Goal: Information Seeking & Learning: Learn about a topic

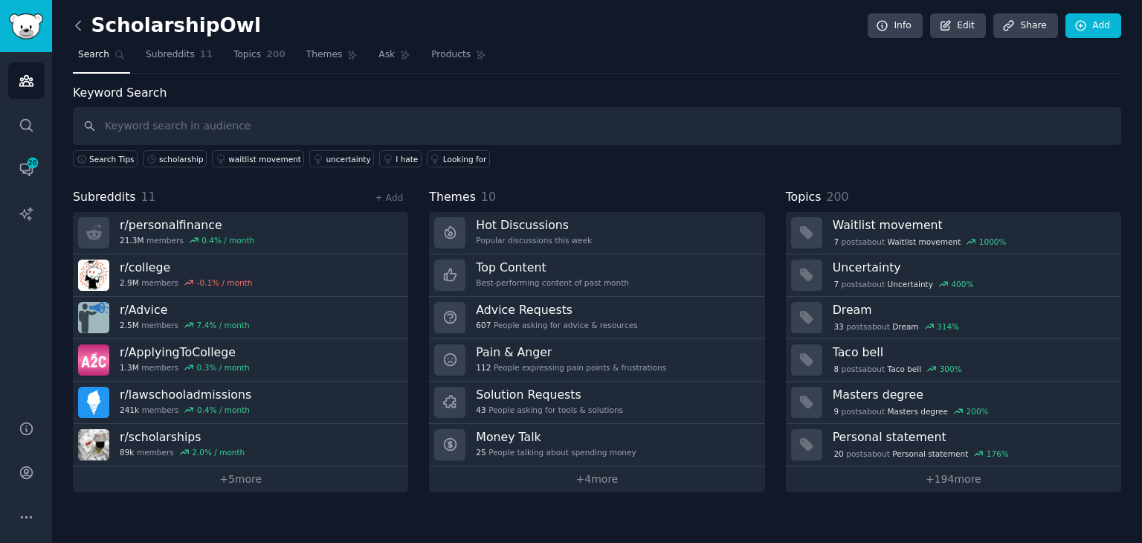
click at [83, 28] on icon at bounding box center [79, 26] width 16 height 16
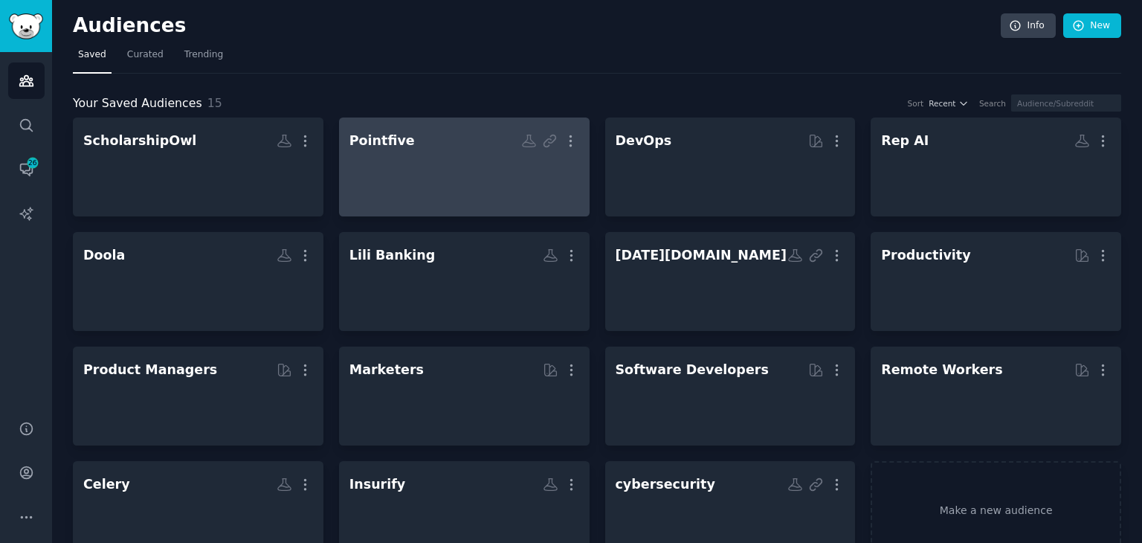
click at [411, 178] on div at bounding box center [465, 180] width 230 height 52
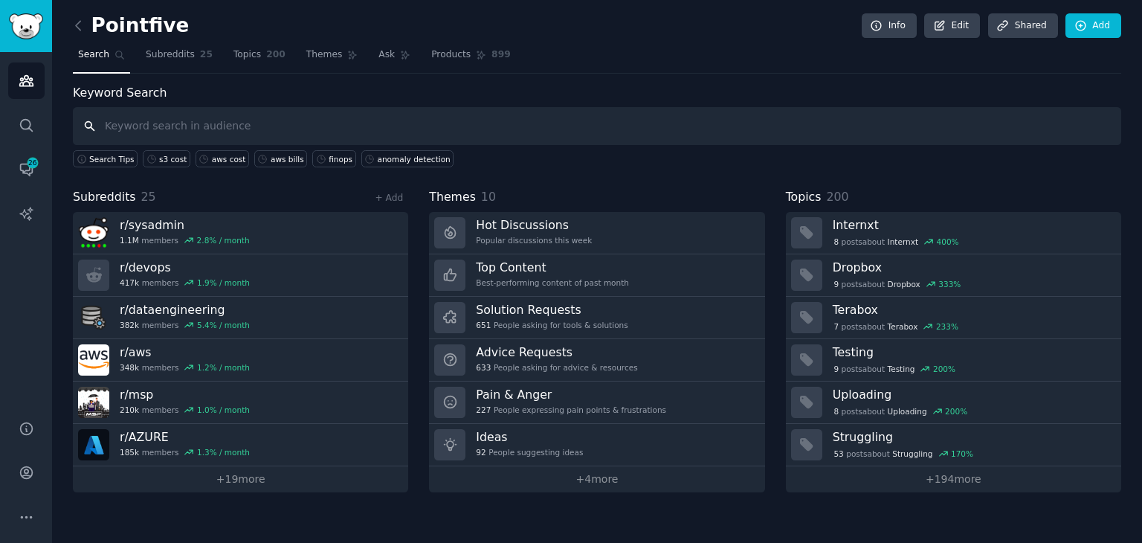
click at [214, 126] on input "text" at bounding box center [597, 126] width 1049 height 38
type input "aws bills"
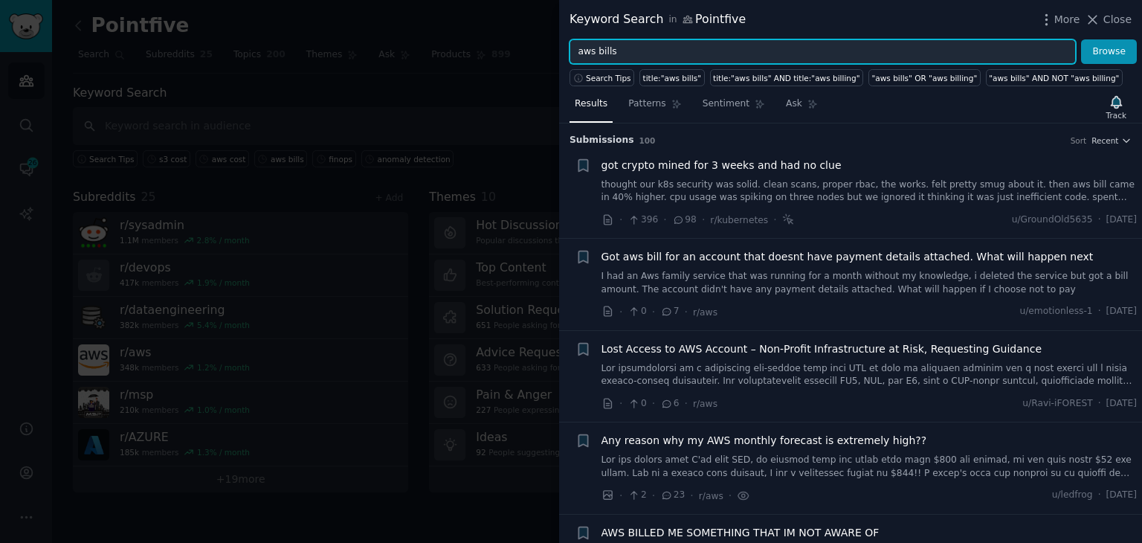
click at [643, 56] on input "aws bills" at bounding box center [823, 51] width 506 height 25
click at [1081, 39] on button "Browse" at bounding box center [1109, 51] width 56 height 25
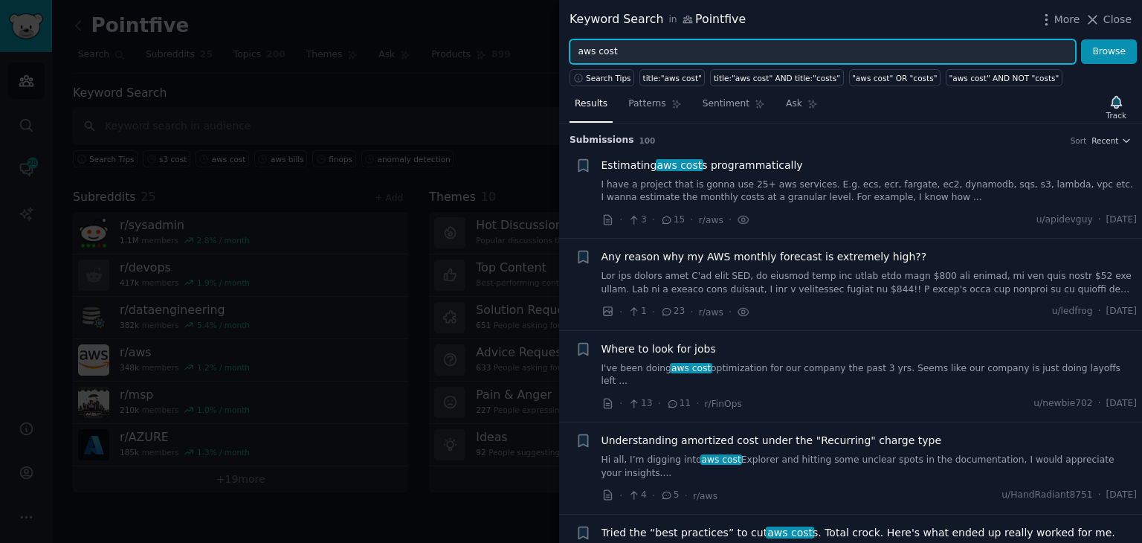
click at [602, 54] on input "aws cost" at bounding box center [823, 51] width 506 height 25
type input "cloud cost"
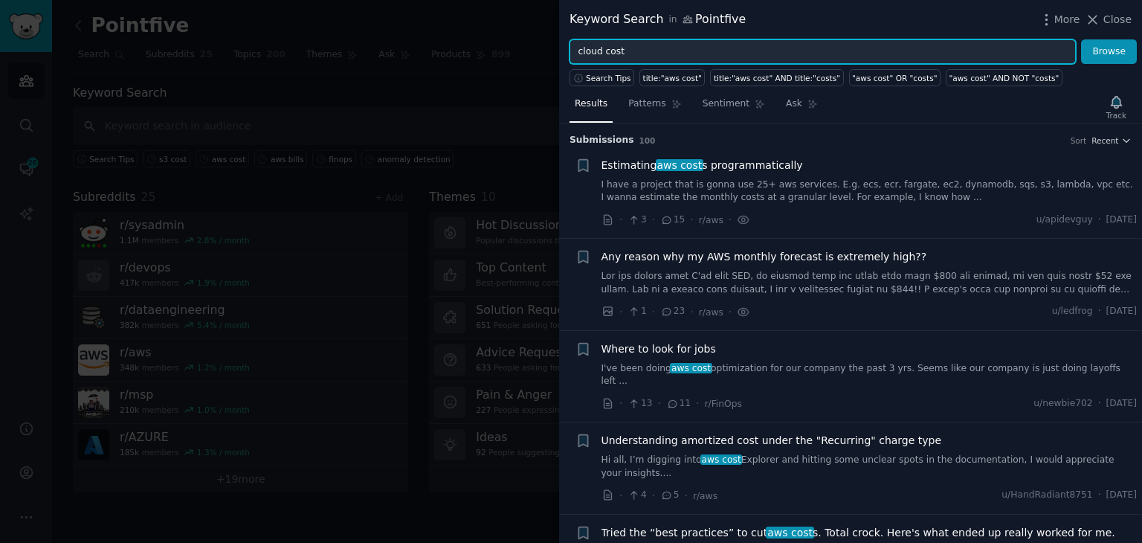
click at [1081, 39] on button "Browse" at bounding box center [1109, 51] width 56 height 25
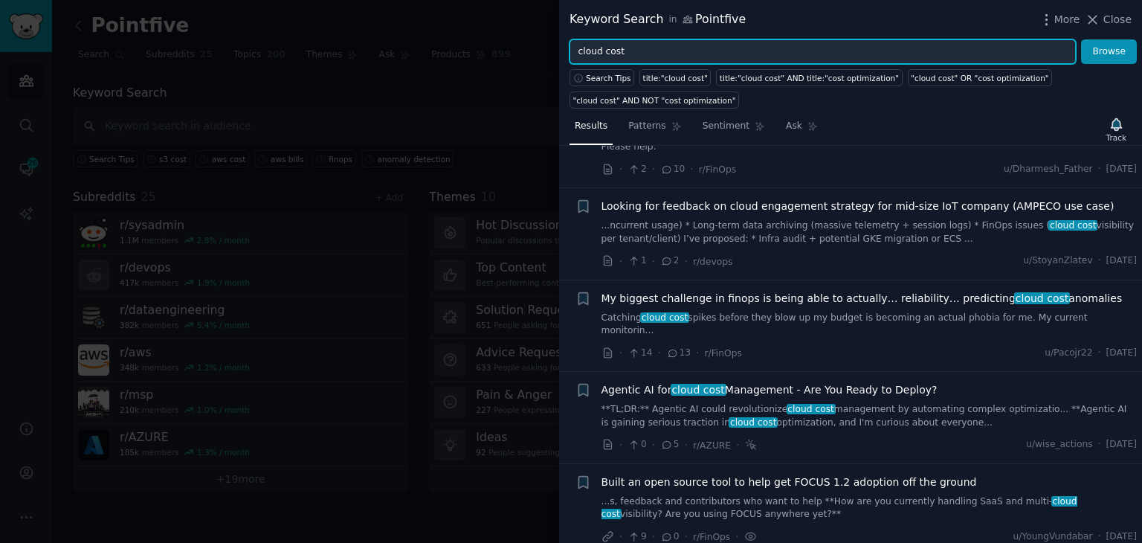
scroll to position [744, 0]
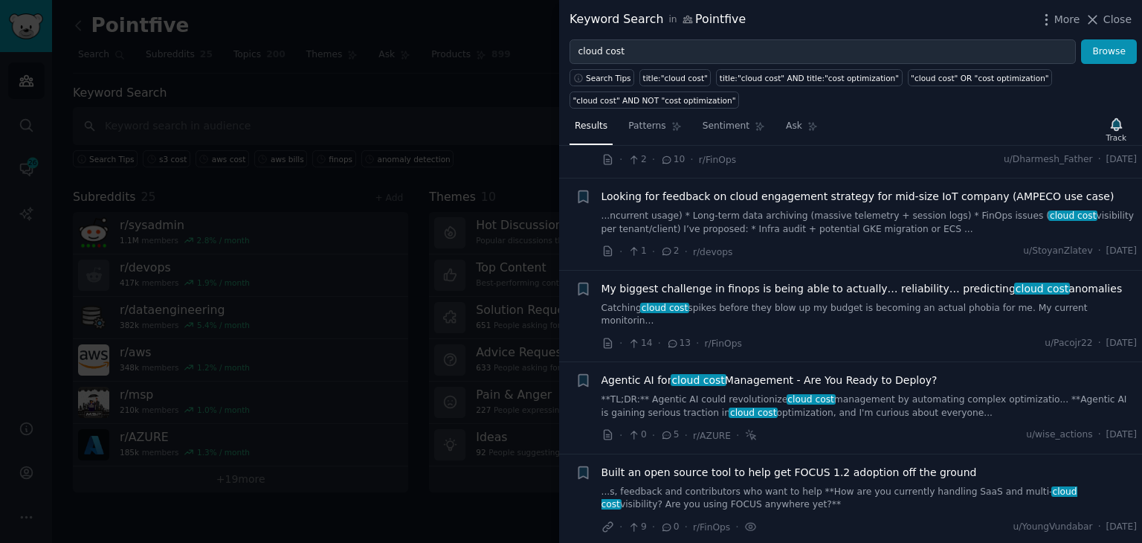
click at [791, 224] on link "...ncurrent usage) * Long-term data archiving (massive telemetry + session logs…" at bounding box center [870, 223] width 536 height 26
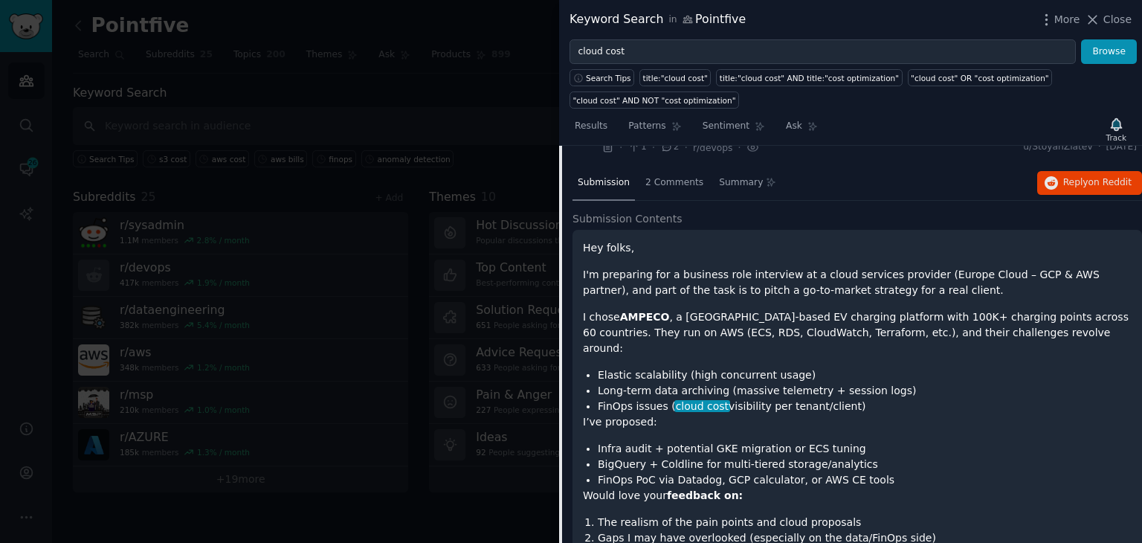
scroll to position [849, 0]
click at [1105, 178] on span "on Reddit" at bounding box center [1110, 181] width 43 height 10
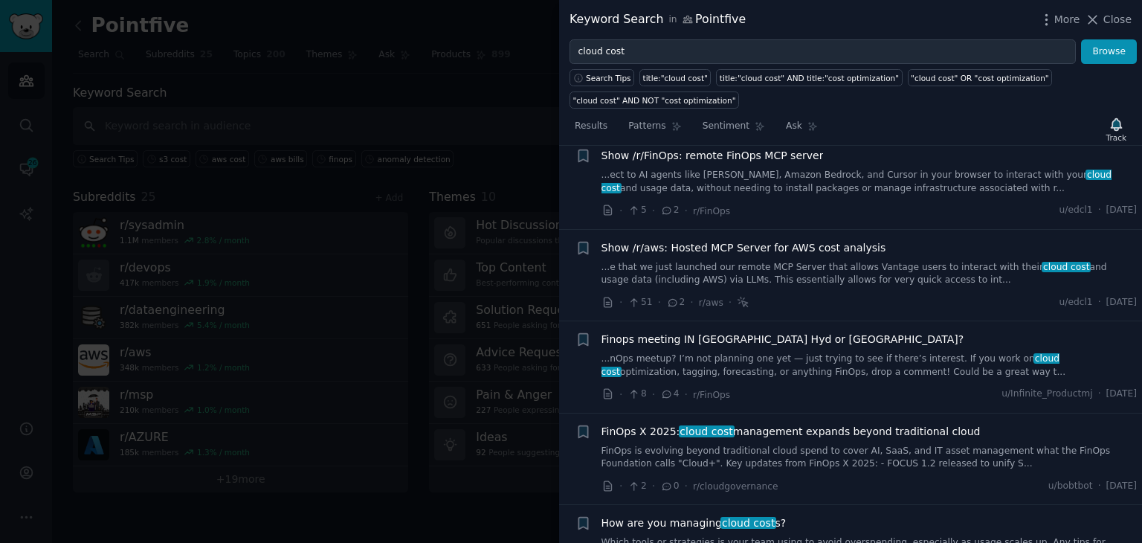
scroll to position [1891, 0]
click at [788, 443] on link "FinOps is evolving beyond traditional cloud spend to cover AI, SaaS, and IT ass…" at bounding box center [870, 456] width 536 height 26
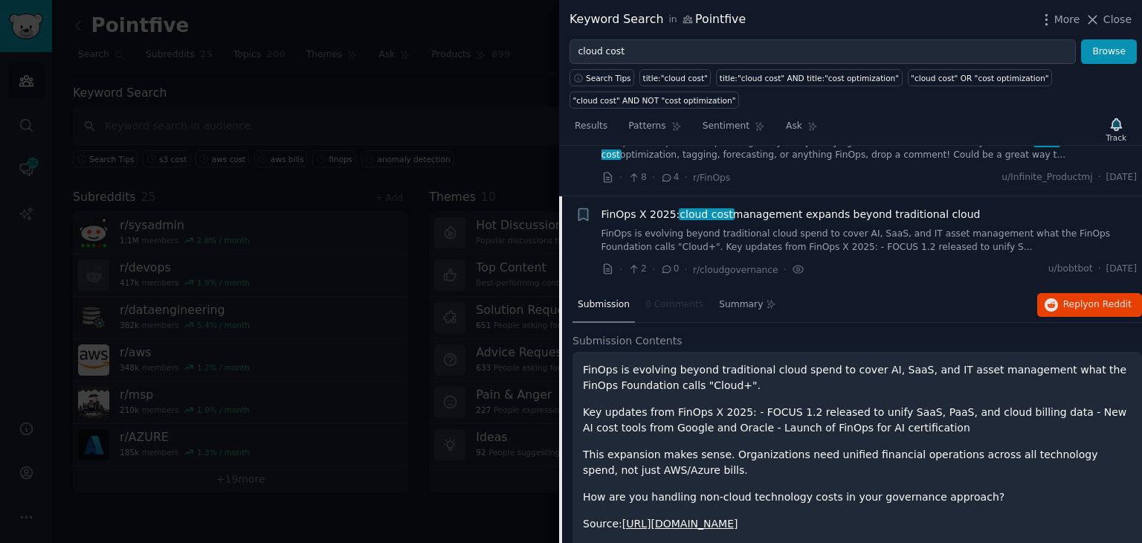
scroll to position [1666, 0]
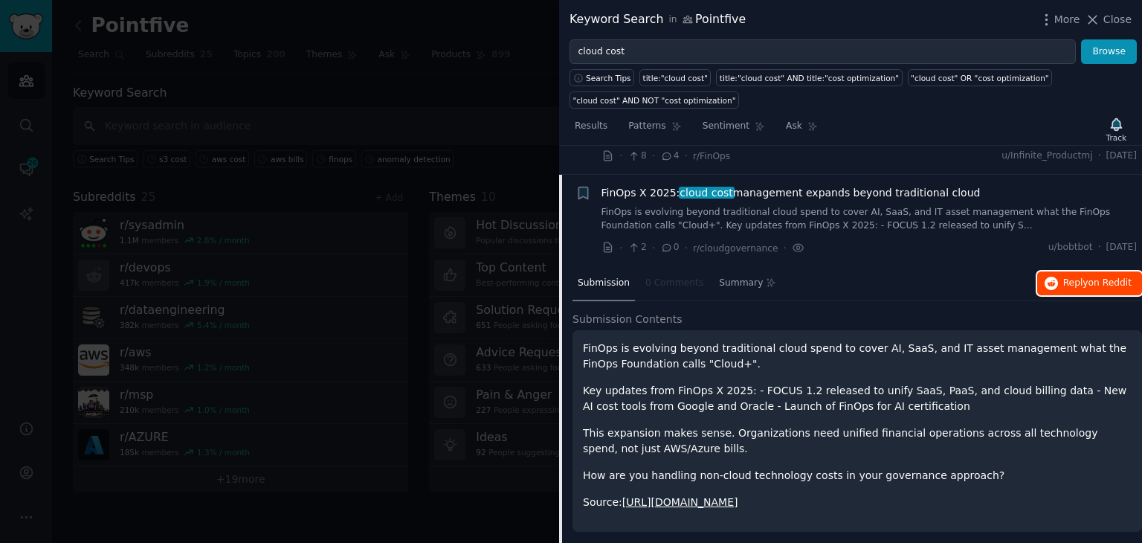
click at [1050, 277] on icon "button" at bounding box center [1051, 283] width 13 height 13
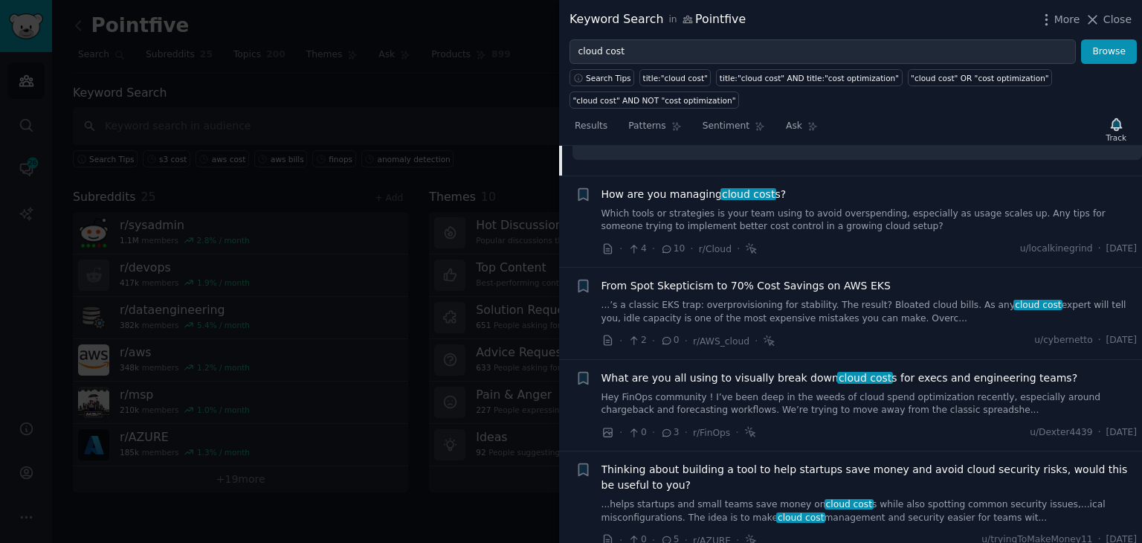
scroll to position [2038, 0]
click at [803, 207] on link "Which tools or strategies is your team using to avoid overspending, especially …" at bounding box center [870, 220] width 536 height 26
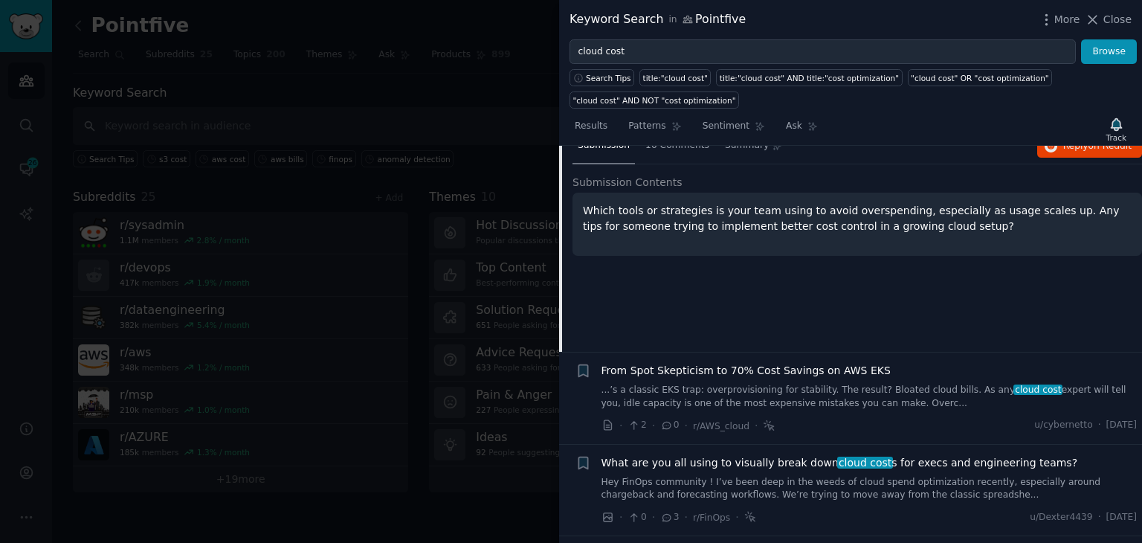
scroll to position [1758, 0]
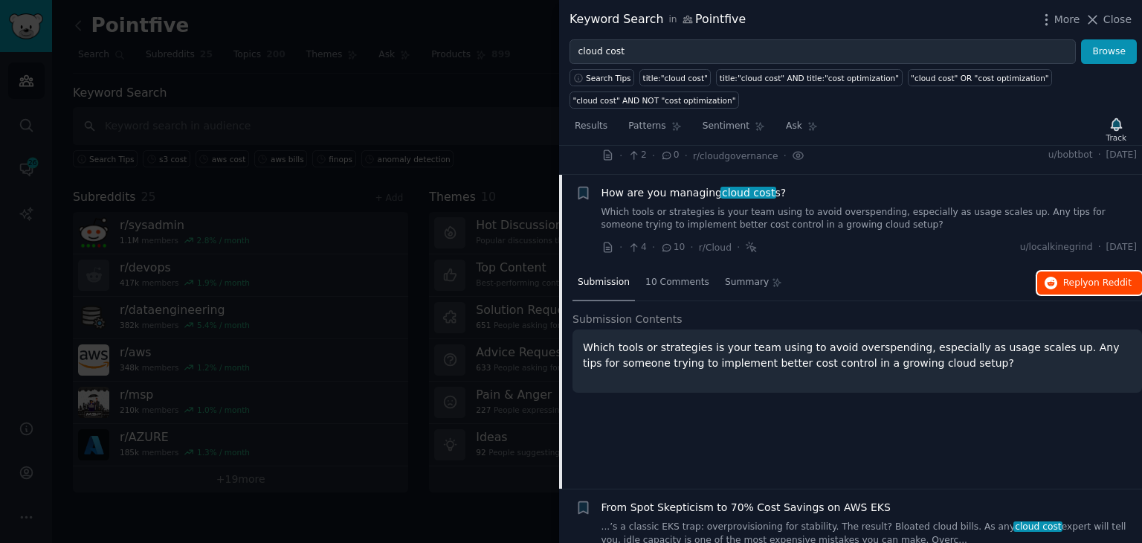
click at [1055, 277] on icon "button" at bounding box center [1051, 283] width 13 height 13
